Goal: Navigation & Orientation: Find specific page/section

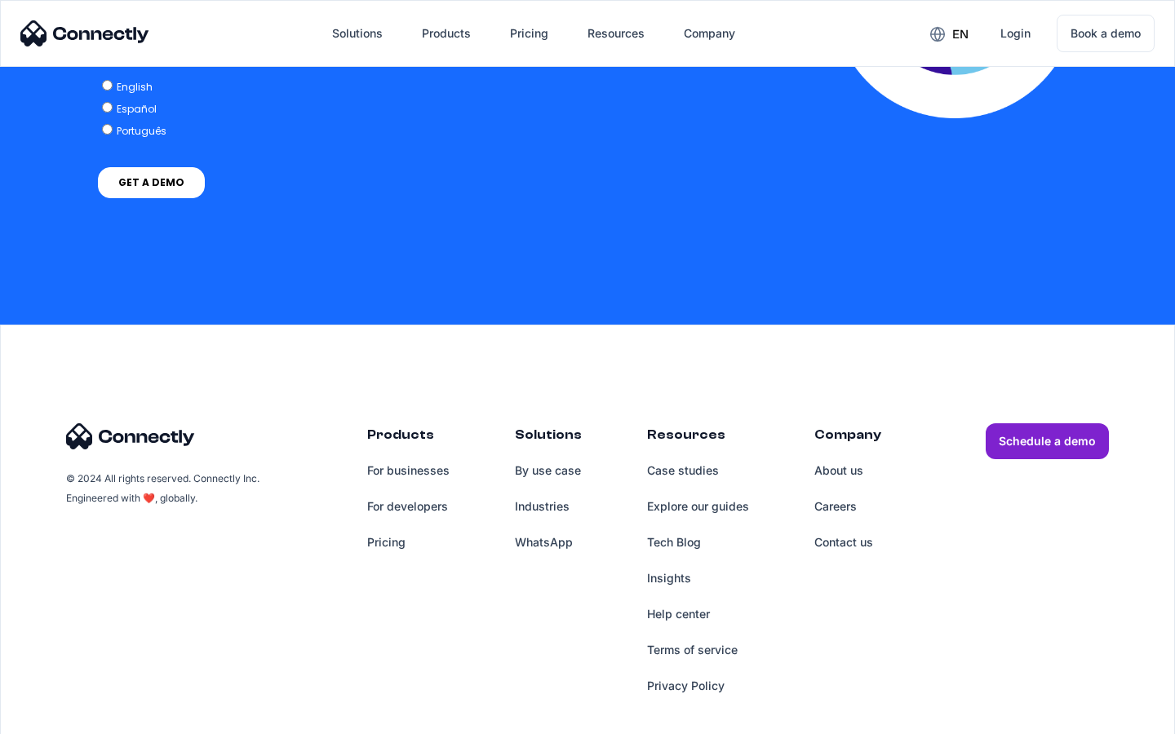
scroll to position [3333, 0]
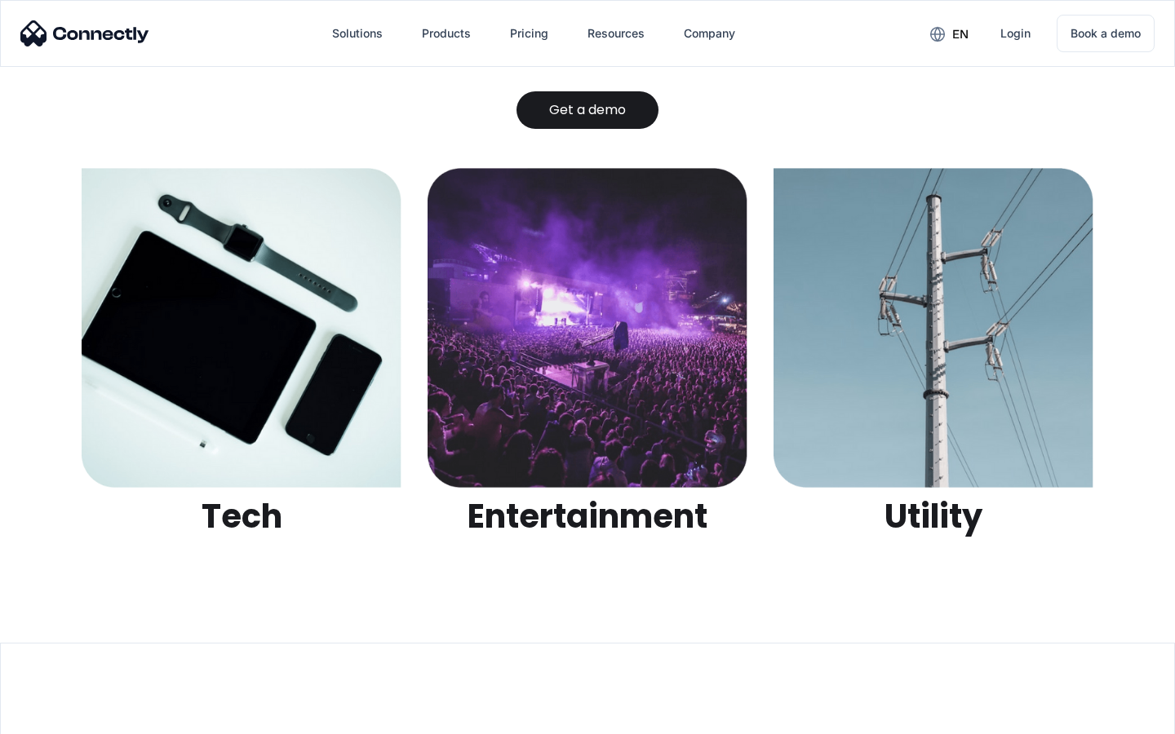
scroll to position [5146, 0]
